Goal: Information Seeking & Learning: Check status

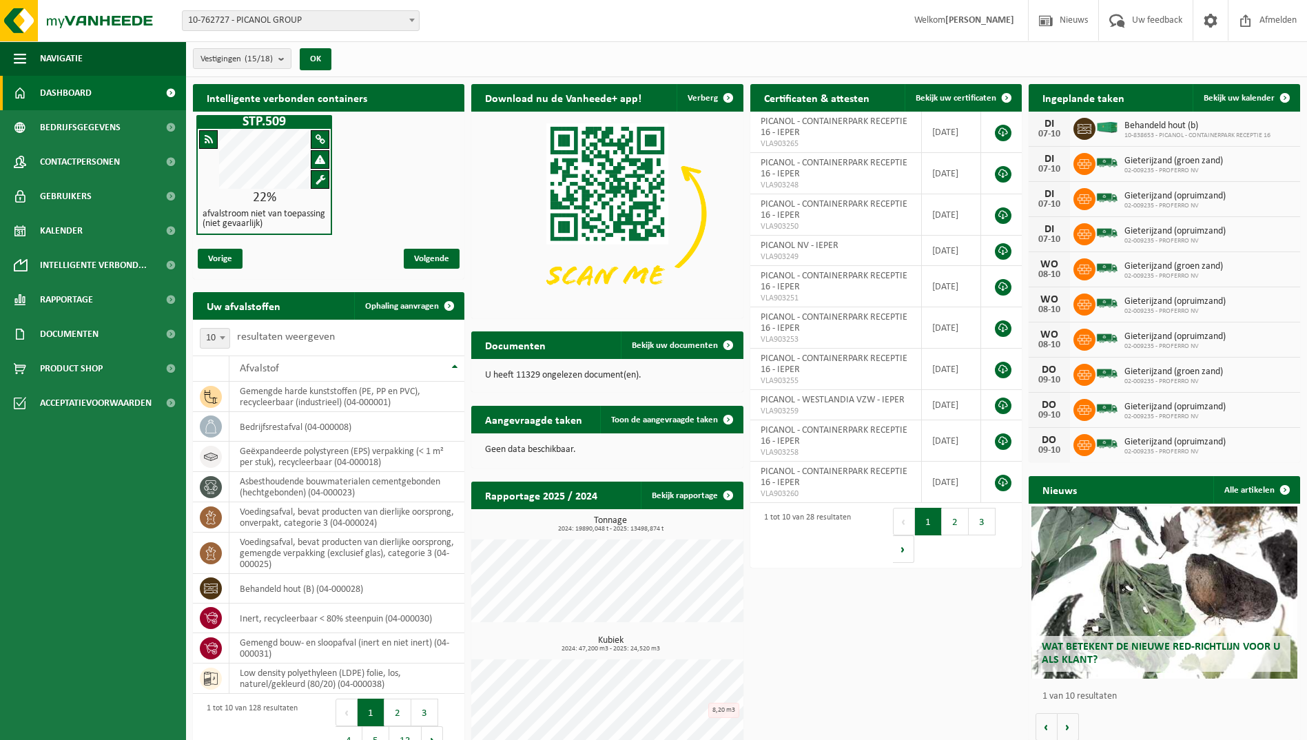
click at [68, 94] on span "Dashboard" at bounding box center [66, 93] width 52 height 34
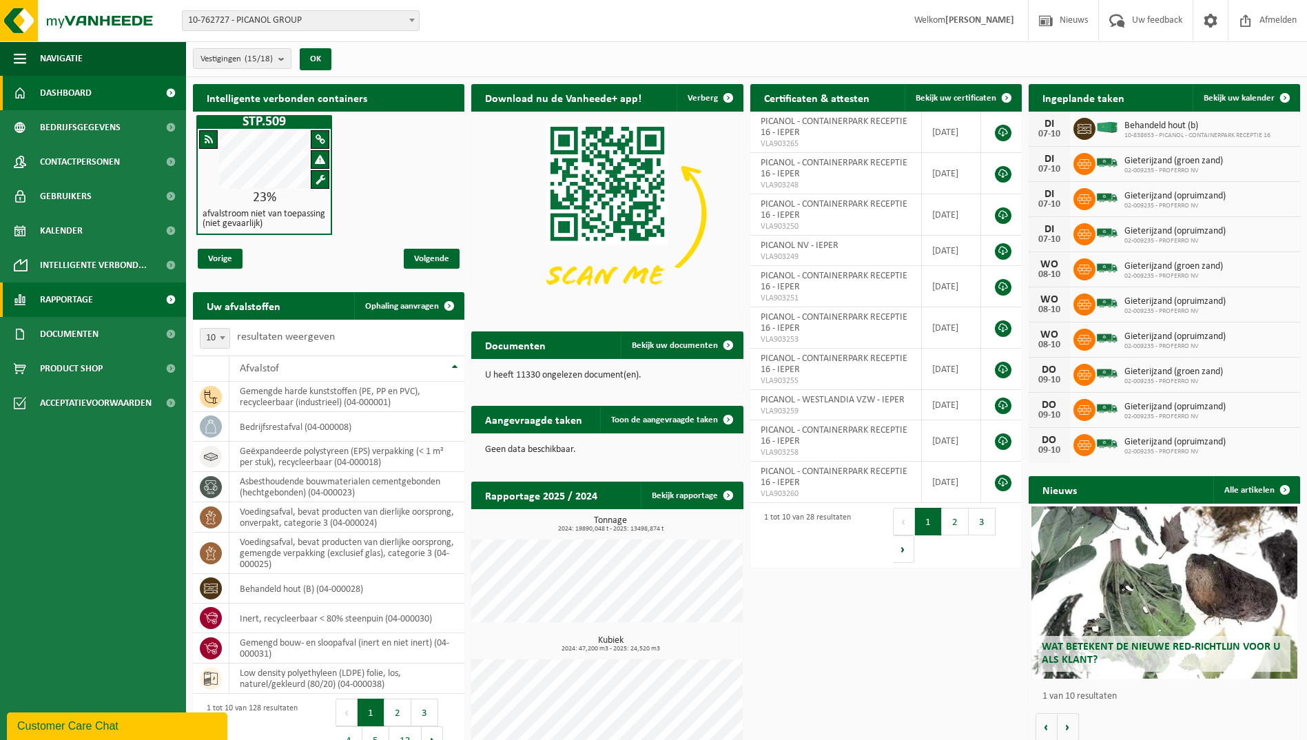
click at [80, 300] on span "Rapportage" at bounding box center [66, 299] width 53 height 34
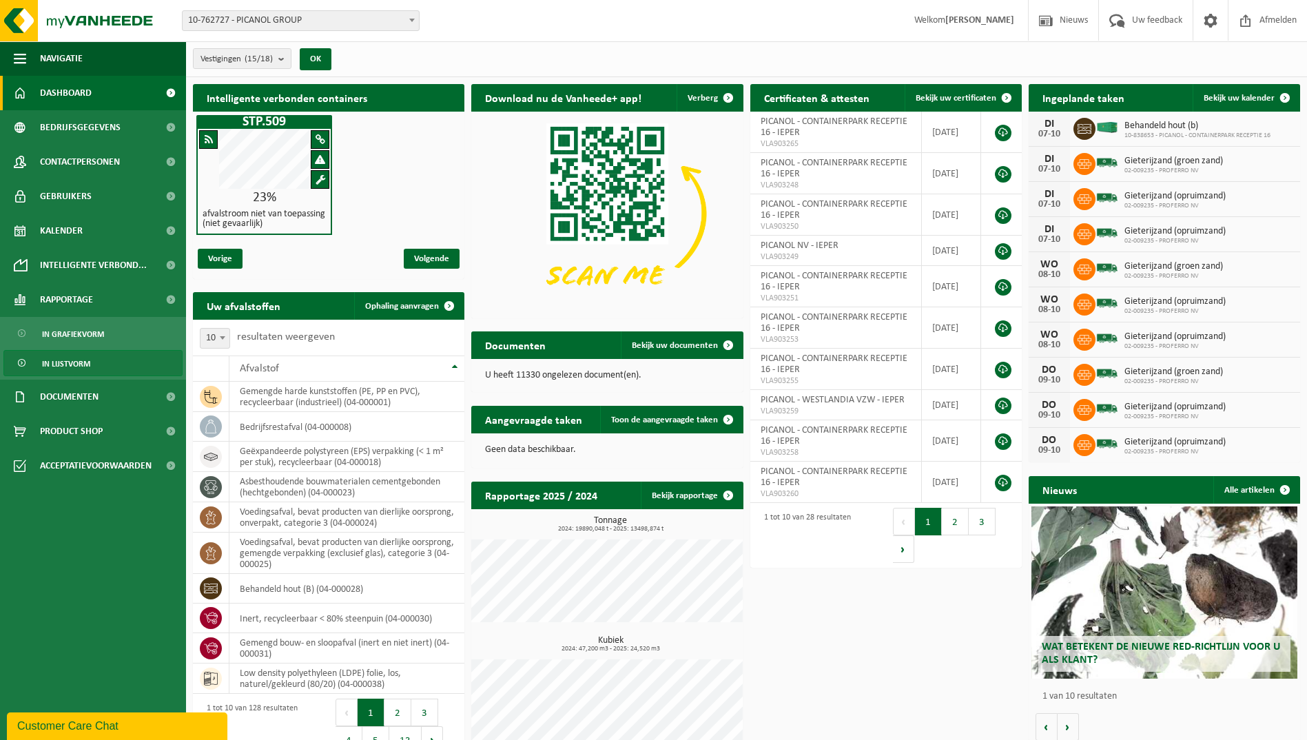
click at [82, 358] on span "In lijstvorm" at bounding box center [66, 364] width 48 height 26
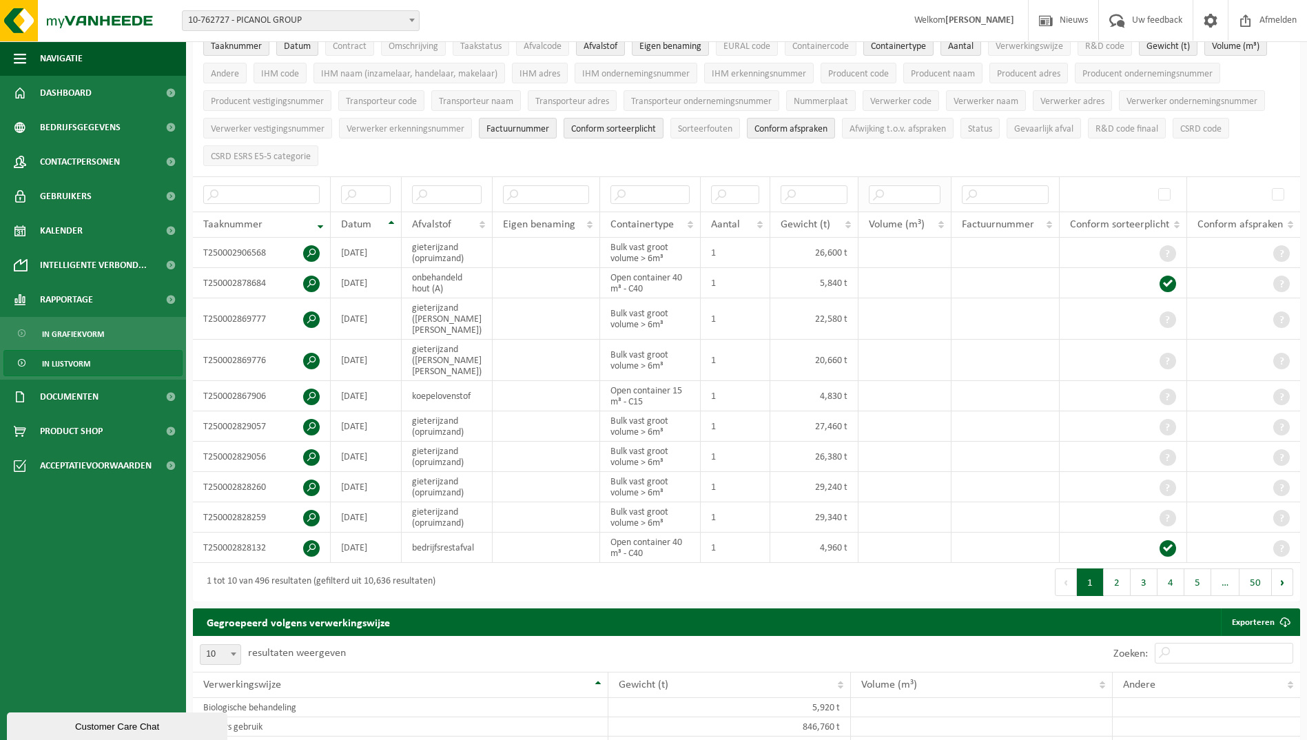
scroll to position [138, 0]
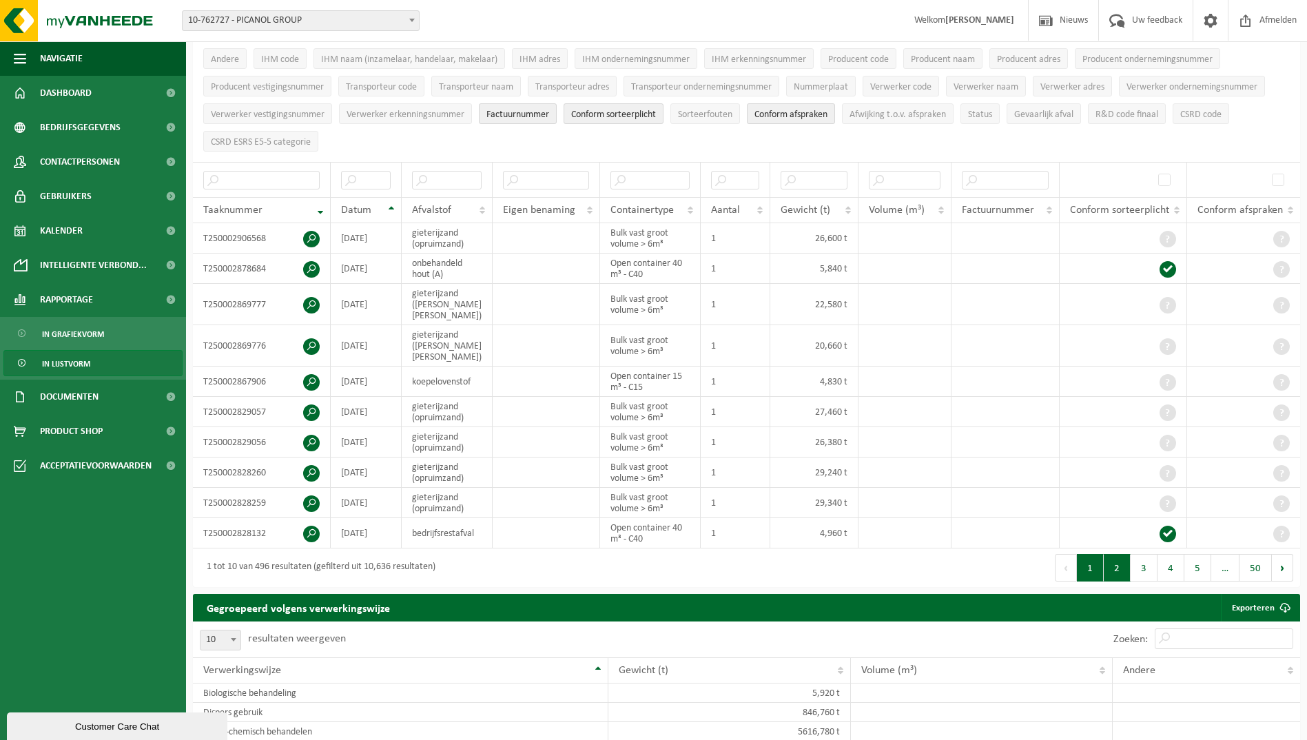
click at [1111, 554] on button "2" at bounding box center [1117, 568] width 27 height 28
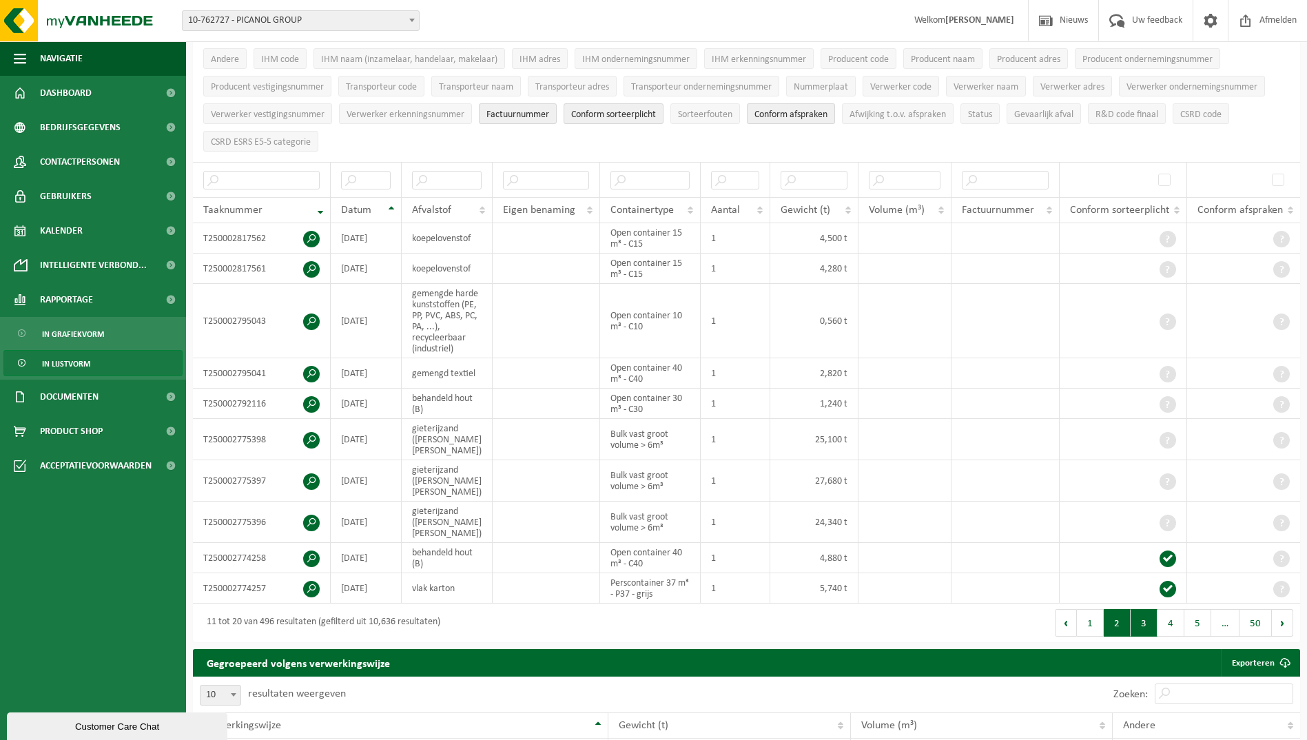
click at [1143, 609] on button "3" at bounding box center [1143, 623] width 27 height 28
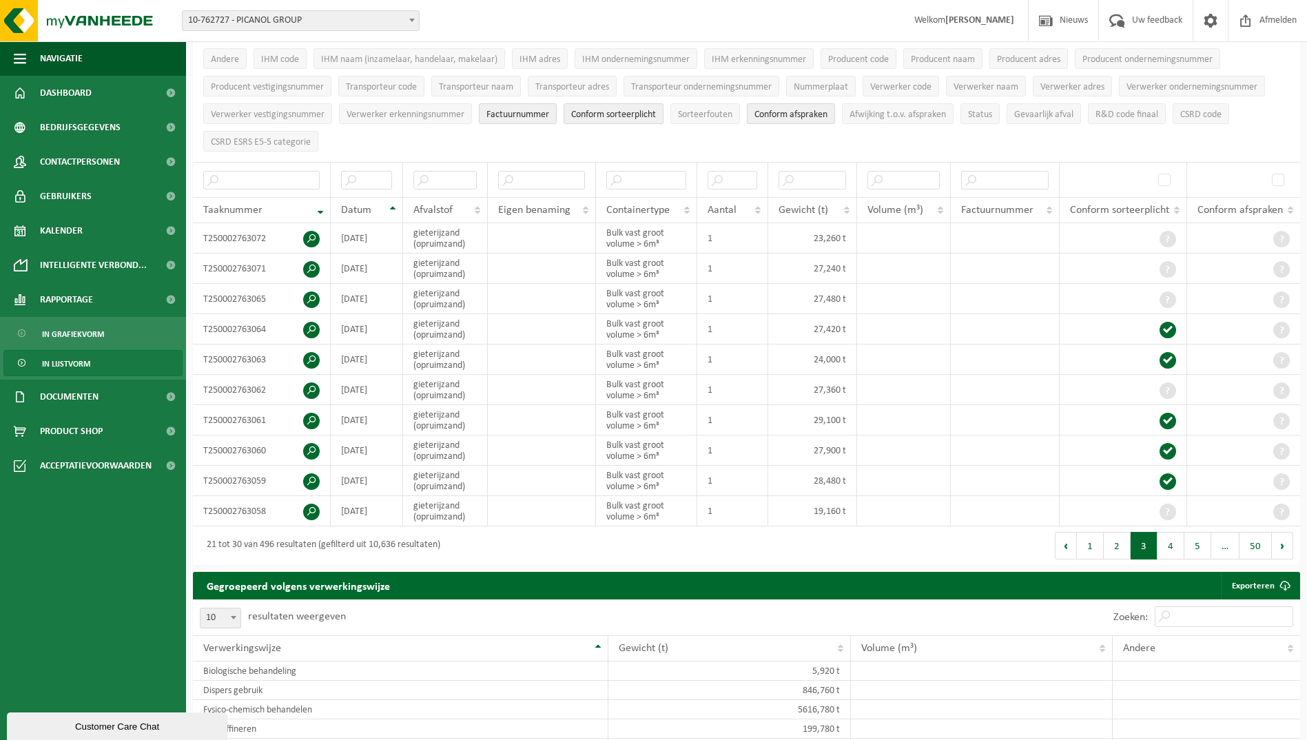
click at [1143, 582] on div "Gegroepeerd volgens verwerkingswijze Exporteren" at bounding box center [746, 586] width 1107 height 28
click at [1170, 537] on button "4" at bounding box center [1170, 546] width 27 height 28
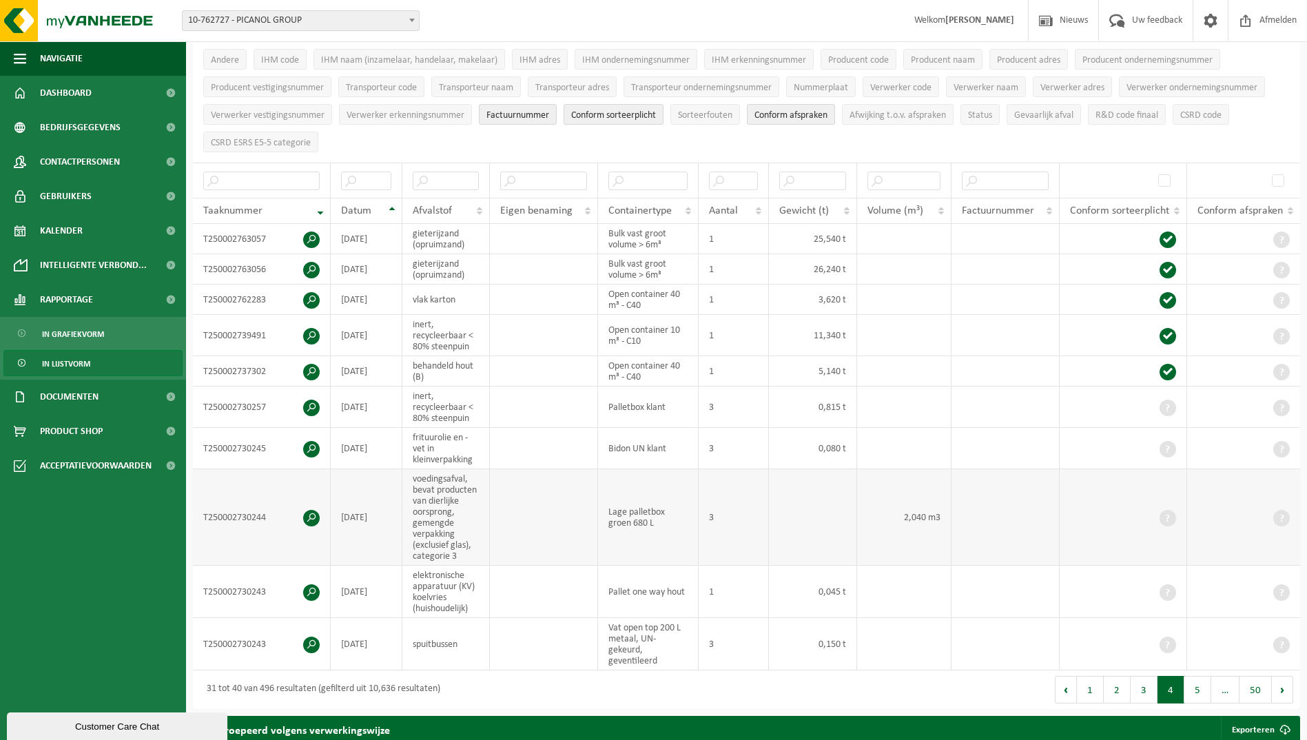
scroll to position [0, 0]
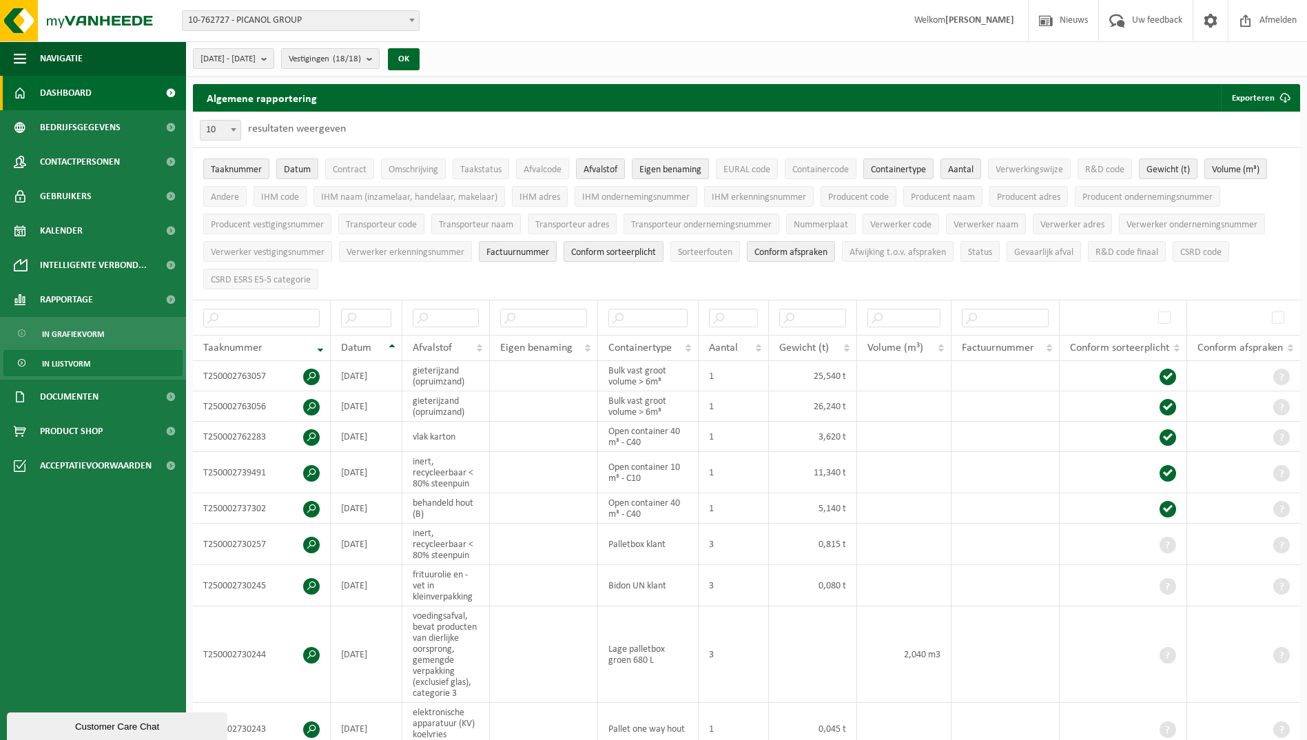
click at [76, 94] on span "Dashboard" at bounding box center [66, 93] width 52 height 34
